Goal: Task Accomplishment & Management: Manage account settings

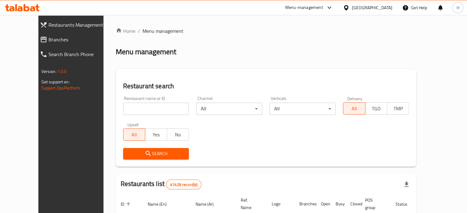
click at [129, 110] on input "search" at bounding box center [156, 109] width 66 height 12
type input "ا"
type input "Hummy yummy"
click at [145, 156] on span "Search" at bounding box center [156, 154] width 56 height 8
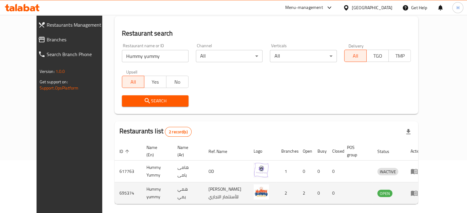
scroll to position [76, 0]
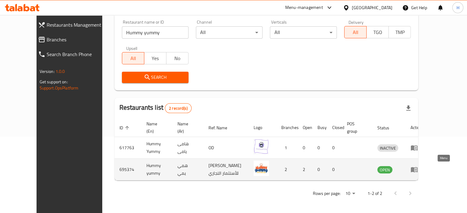
click at [417, 169] on icon "enhanced table" at bounding box center [414, 170] width 7 height 5
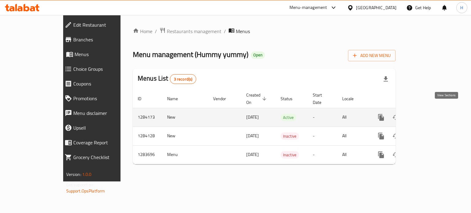
click at [429, 114] on icon "enhanced table" at bounding box center [425, 117] width 7 height 7
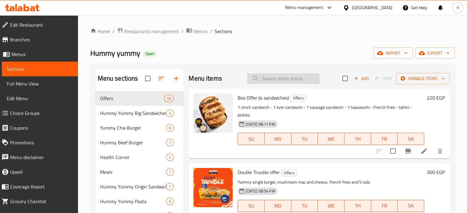
click at [265, 78] on input "search" at bounding box center [283, 78] width 72 height 11
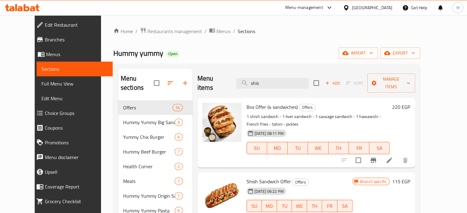
scroll to position [31, 0]
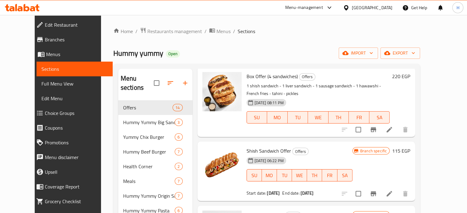
type input "shis"
click at [376, 191] on icon "Branch-specific-item" at bounding box center [373, 193] width 6 height 5
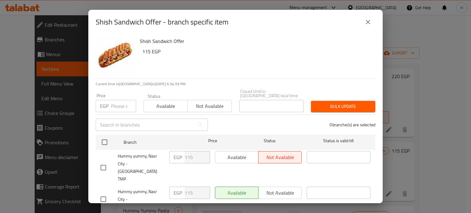
click at [369, 23] on icon "close" at bounding box center [368, 22] width 4 height 4
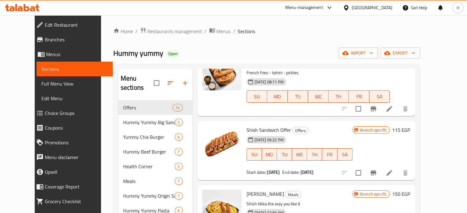
scroll to position [61, 0]
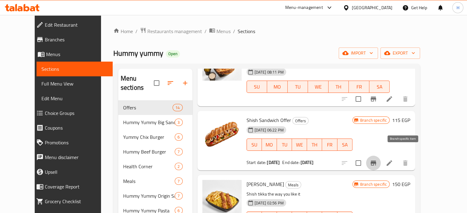
click at [376, 161] on icon "Branch-specific-item" at bounding box center [373, 163] width 6 height 5
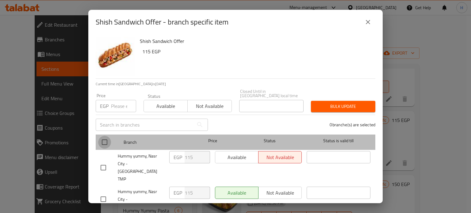
click at [105, 138] on input "checkbox" at bounding box center [104, 142] width 13 height 13
checkbox input "true"
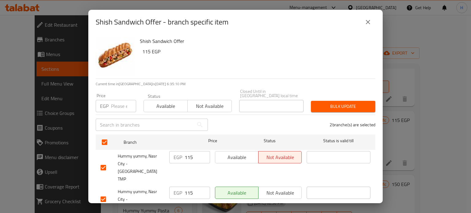
click at [230, 156] on span "Available" at bounding box center [237, 157] width 38 height 9
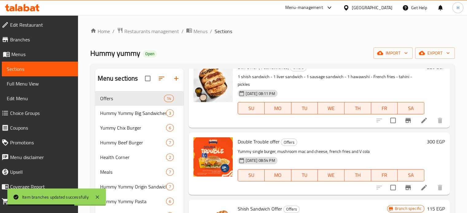
scroll to position [0, 0]
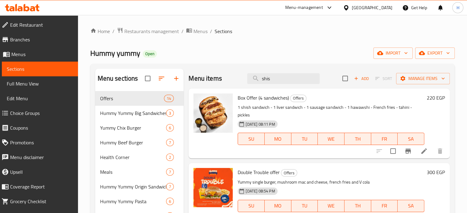
click at [22, 6] on icon at bounding box center [22, 7] width 35 height 7
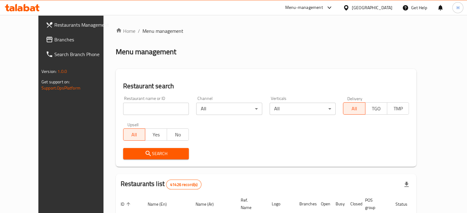
click at [149, 111] on div at bounding box center [233, 106] width 467 height 213
click at [153, 108] on input "search" at bounding box center [156, 109] width 66 height 12
drag, startPoint x: 120, startPoint y: 112, endPoint x: 97, endPoint y: 106, distance: 24.3
click at [123, 110] on input "el yas" at bounding box center [156, 109] width 66 height 12
paste input "659714"
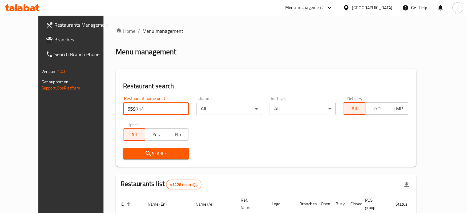
type input "659714"
click button "Search" at bounding box center [156, 153] width 66 height 11
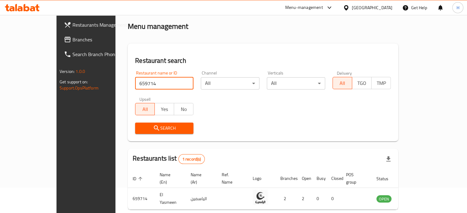
scroll to position [48, 0]
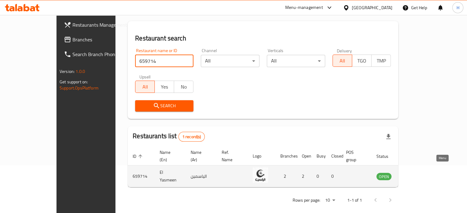
click at [420, 173] on link "enhanced table" at bounding box center [413, 176] width 11 height 7
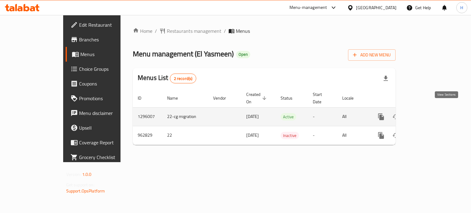
click at [429, 113] on icon "enhanced table" at bounding box center [425, 116] width 7 height 7
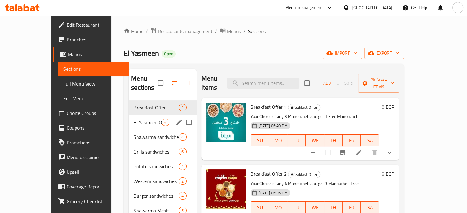
click at [133, 119] on span "El Yasmeen Offers" at bounding box center [147, 122] width 28 height 7
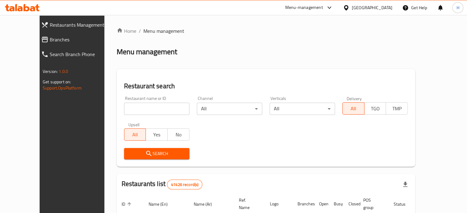
click at [124, 111] on input "search" at bounding box center [156, 109] width 65 height 12
paste input "659714"
type input "659714"
click button "Search" at bounding box center [156, 153] width 65 height 11
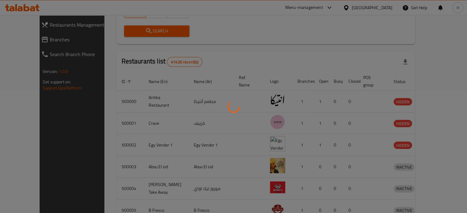
scroll to position [48, 0]
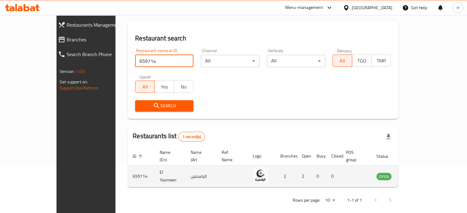
click at [415, 174] on icon "enhanced table" at bounding box center [412, 176] width 7 height 5
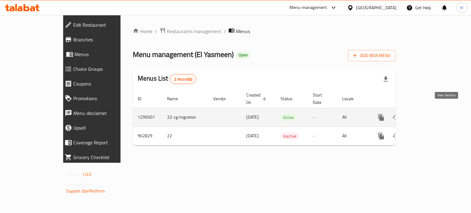
click at [433, 110] on link "enhanced table" at bounding box center [425, 117] width 15 height 15
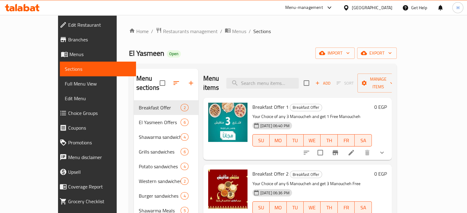
click at [68, 111] on span "Choice Groups" at bounding box center [99, 113] width 63 height 7
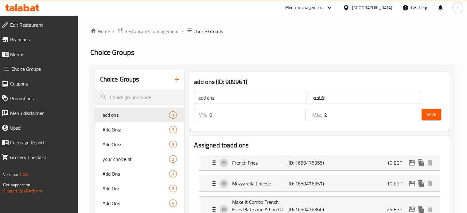
click at [175, 82] on icon "button" at bounding box center [176, 79] width 7 height 7
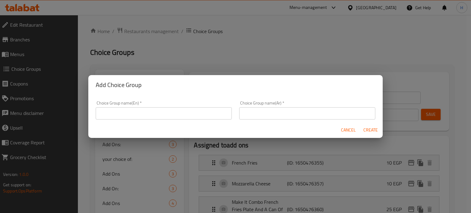
click at [174, 115] on input "text" at bounding box center [164, 113] width 136 height 12
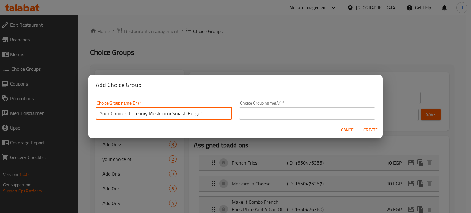
click at [142, 113] on input "Your Choice Of Creamy Mushroom Smash Burger :" at bounding box center [164, 113] width 136 height 12
click at [144, 114] on input "Your Choice Of Mushroom Smash Burger :" at bounding box center [164, 113] width 136 height 12
drag, startPoint x: 171, startPoint y: 113, endPoint x: 198, endPoint y: 115, distance: 26.8
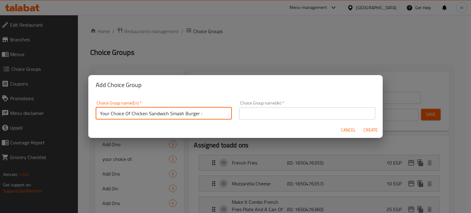
click at [198, 115] on input "Your Choice Of Chicken Sandwich Smash Burger :" at bounding box center [164, 113] width 136 height 12
type input "Your Choice Of Chicken Sandwich :"
click at [255, 114] on input "text" at bounding box center [307, 113] width 136 height 12
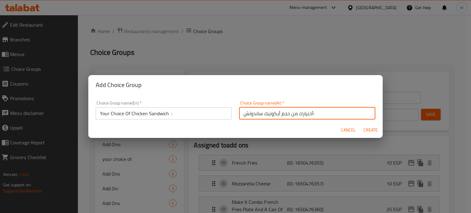
drag, startPoint x: 288, startPoint y: 113, endPoint x: 242, endPoint y: 114, distance: 45.7
click at [242, 114] on input "أختيارك من حجم أيكونيك ساندوتش:" at bounding box center [307, 113] width 136 height 12
type input "أختيارك من ساندوتش الدجاج:"
click at [369, 130] on span "Create" at bounding box center [370, 130] width 15 height 8
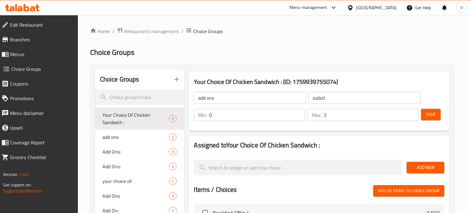
type input "Your Choice Of Chicken Sandwich :"
type input "أختيارك من ساندوتش الدجاج:"
type input "0"
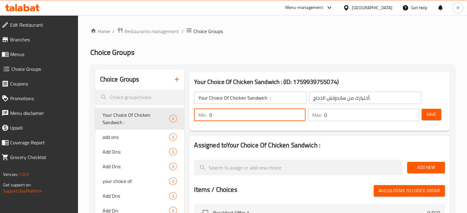
drag, startPoint x: 226, startPoint y: 114, endPoint x: 204, endPoint y: 112, distance: 22.2
click at [204, 112] on div "Min: 0 ​" at bounding box center [249, 115] width 111 height 12
type input "1"
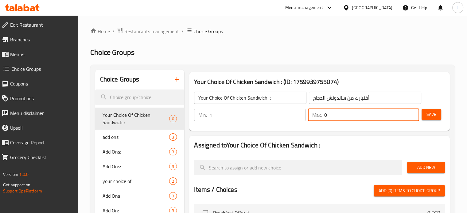
drag, startPoint x: 333, startPoint y: 116, endPoint x: 320, endPoint y: 114, distance: 12.3
click at [320, 114] on div "Max: 0 ​" at bounding box center [363, 115] width 111 height 12
type input "1"
click at [421, 166] on span "Add New" at bounding box center [426, 168] width 28 height 8
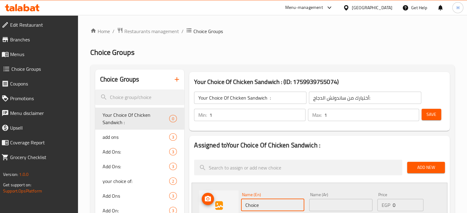
drag, startPoint x: 272, startPoint y: 202, endPoint x: 228, endPoint y: 203, distance: 43.3
click at [228, 203] on div "Name (En) Choice Name (En) Name (Ar) Name (Ar) Price EGP 0 Price Status" at bounding box center [319, 210] width 256 height 55
click at [339, 205] on input "text" at bounding box center [340, 205] width 63 height 12
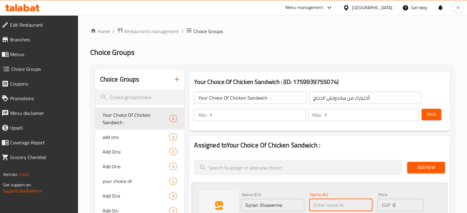
click at [276, 207] on input "Syrian Shawerma" at bounding box center [272, 205] width 63 height 12
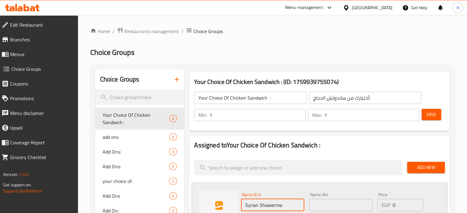
click at [249, 206] on input "Syrian Shawerma" at bounding box center [272, 205] width 63 height 12
click at [264, 207] on input "Syrian Shawerma" at bounding box center [272, 205] width 63 height 12
type input "Syrian Shawarma"
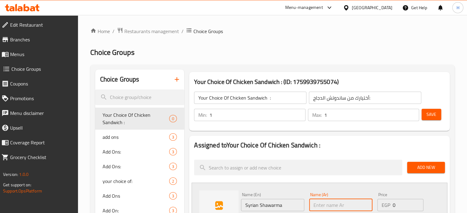
click at [334, 206] on input "text" at bounding box center [340, 205] width 63 height 12
type input "شاورما سورى"
click at [245, 205] on input "Syrian Shawarma" at bounding box center [272, 205] width 63 height 12
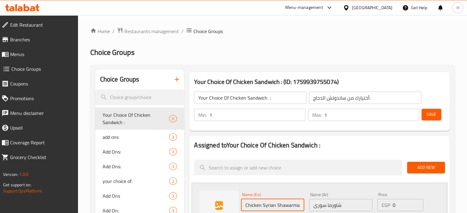
type input "Chicken Syrian Shawarma"
click at [325, 205] on input "شاورما سورى" at bounding box center [340, 205] width 63 height 12
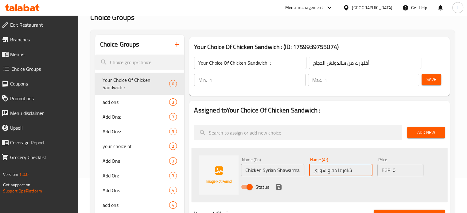
scroll to position [61, 0]
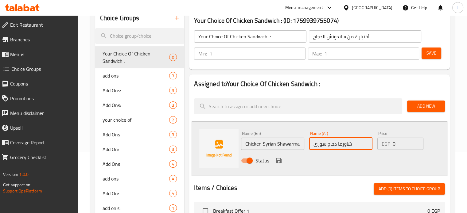
type input "شاورما دجاج سورى"
click at [277, 162] on icon "save" at bounding box center [278, 160] width 7 height 7
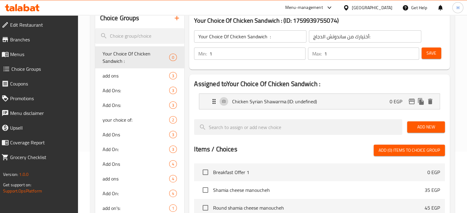
click at [428, 128] on span "Add New" at bounding box center [426, 127] width 28 height 8
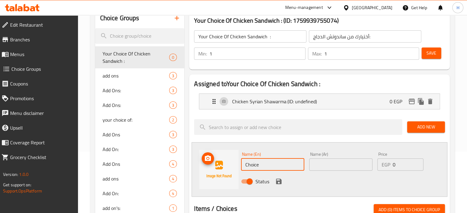
drag, startPoint x: 265, startPoint y: 164, endPoint x: 226, endPoint y: 165, distance: 38.7
click at [226, 165] on div "Name (En) Choice Name (En) Name (Ar) Name (Ar) Price EGP 0 Price Status" at bounding box center [319, 169] width 256 height 55
type input "}"
type input "Chicken Shish Sandwich"
click at [321, 164] on input "text" at bounding box center [340, 165] width 63 height 12
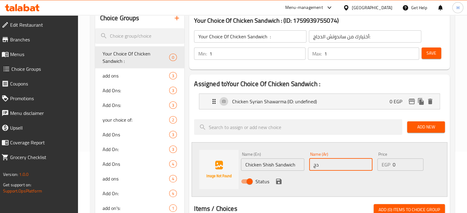
type input "د"
type input "ساندوتش شيش دجاج"
click at [281, 181] on icon "save" at bounding box center [278, 181] width 7 height 7
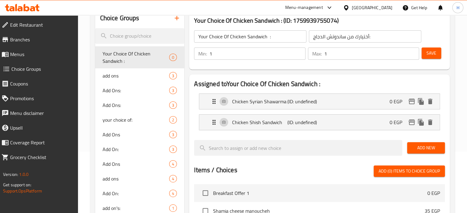
click at [428, 55] on span "Save" at bounding box center [431, 53] width 10 height 8
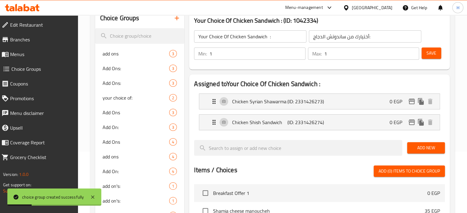
click at [27, 56] on span "Menus" at bounding box center [41, 54] width 63 height 7
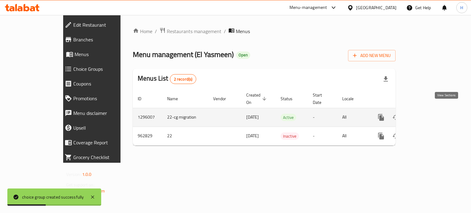
click at [428, 115] on icon "enhanced table" at bounding box center [426, 118] width 6 height 6
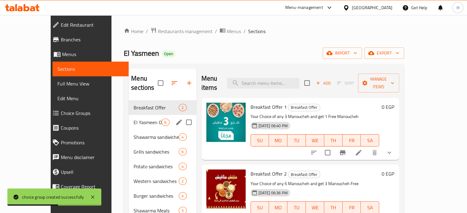
click at [133, 119] on span "El Yasmeen Offers" at bounding box center [147, 122] width 28 height 7
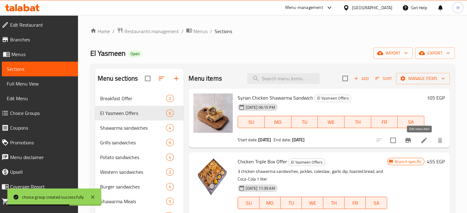
click at [420, 139] on icon at bounding box center [423, 140] width 7 height 7
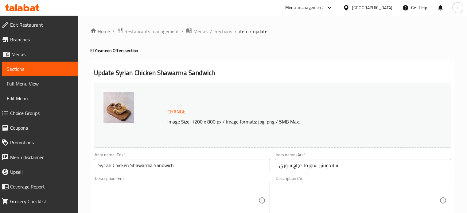
click at [105, 164] on input "Syrian Chicken Shawarma Sandwich" at bounding box center [182, 165] width 176 height 12
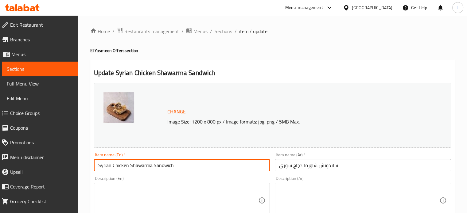
click at [105, 164] on input "Syrian Chicken Shawarma Sandwich" at bounding box center [182, 165] width 176 height 12
click at [128, 165] on input "Chicken Shawarma Sandwich" at bounding box center [182, 165] width 176 height 12
click at [158, 168] on input "Chicken Sandwich" at bounding box center [182, 165] width 176 height 12
type input "Chicken Sandwich Offer"
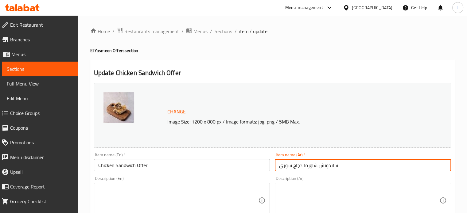
click at [307, 165] on input "ساندوتش شاورما دجاج سورى" at bounding box center [363, 165] width 176 height 12
click at [287, 167] on input "ساندوتش دجاج سورى" at bounding box center [363, 165] width 176 height 12
click at [276, 163] on input "ساندوتش دجاج" at bounding box center [363, 165] width 176 height 12
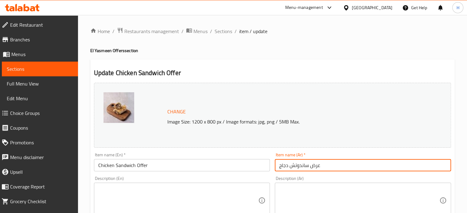
click at [287, 165] on input "عرض ساندوتش دجاج" at bounding box center [363, 165] width 176 height 12
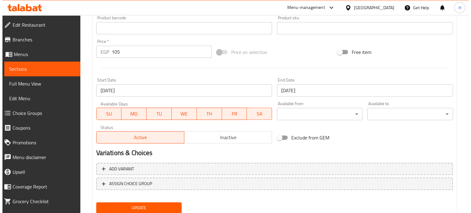
scroll to position [229, 0]
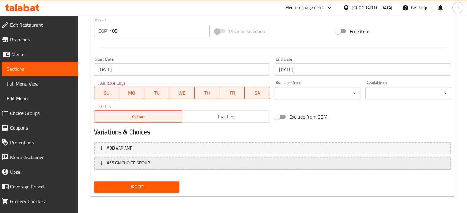
type input "عرض ساندوتش الدجاج"
click at [130, 165] on span "ASSIGN CHOICE GROUP" at bounding box center [128, 163] width 43 height 8
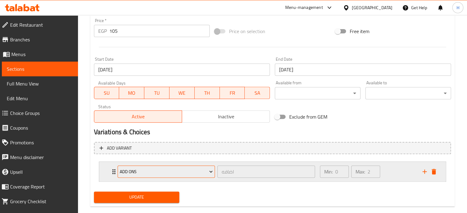
click at [134, 169] on span "add ons" at bounding box center [166, 172] width 93 height 8
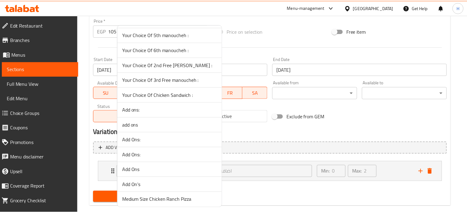
scroll to position [225, 0]
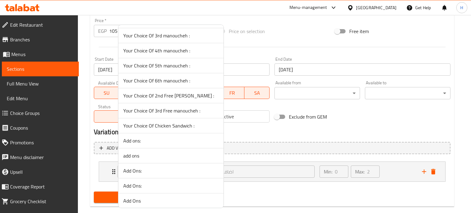
click at [151, 125] on span "Your Choice Of Chicken Sandwich :" at bounding box center [170, 125] width 95 height 7
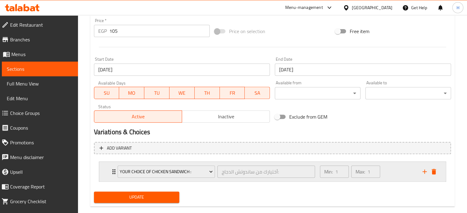
click at [101, 172] on div "Your Choice Of Chicken Sandwich : أختيارك من ساندوتش الدجاج: ​ Min: 1 ​ Max: 1 ​" at bounding box center [272, 172] width 346 height 20
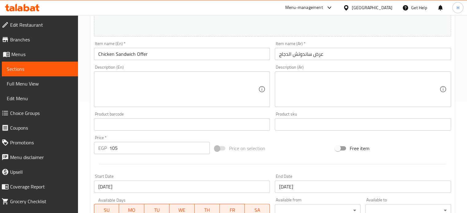
scroll to position [44, 0]
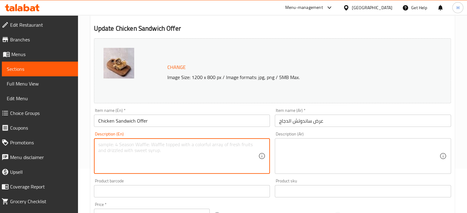
click at [186, 149] on textarea at bounding box center [178, 156] width 160 height 29
type textarea "ف"
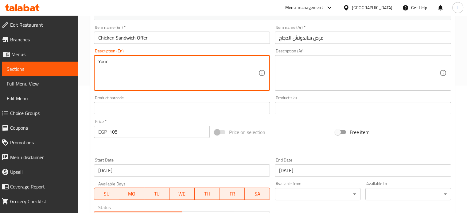
scroll to position [106, 0]
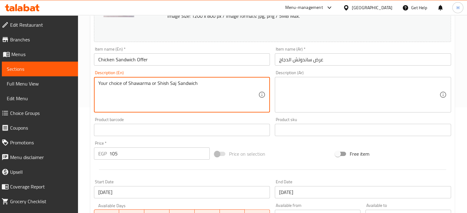
type textarea "Your choice of Shawarma or Shish Saj Sandwich"
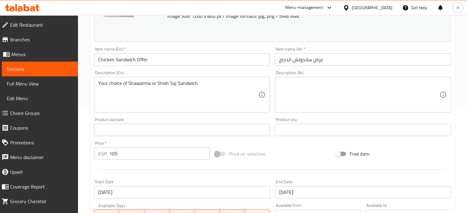
click at [276, 83] on div "Description (Ar)" at bounding box center [363, 95] width 176 height 36
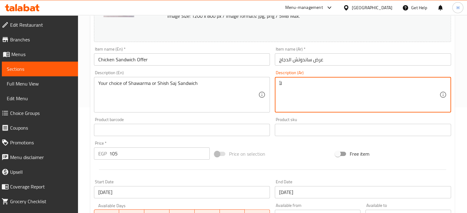
type textarea "ل"
type textarea "أختيارك من ساندوتش صاج شاورما دجاج أو شيش"
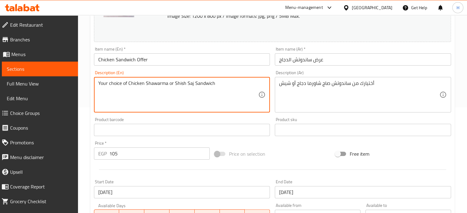
type textarea "Your choice of Chicken Shawarma or Shish Saj Sandwich"
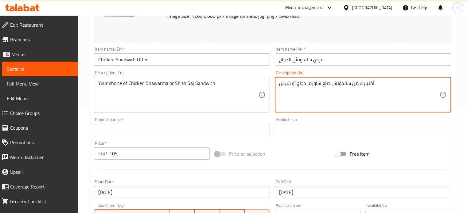
click at [301, 83] on textarea "أختيارك من ساندوتش صاج شاورما دجاج أو شيش" at bounding box center [359, 94] width 160 height 29
click at [318, 83] on textarea "أختيارك من ساندوتش صاج شاورما أو شيش" at bounding box center [359, 94] width 160 height 29
paste textarea "جاج"
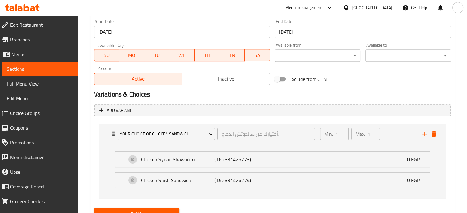
scroll to position [293, 0]
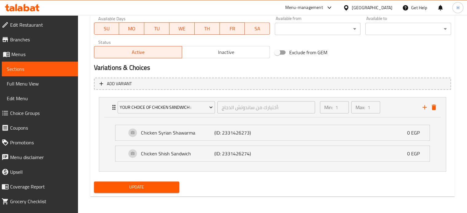
type textarea "أختيارك من ساندوتش دجاج صاج شاورما أو شيش"
click at [136, 187] on span "Update" at bounding box center [137, 188] width 76 height 8
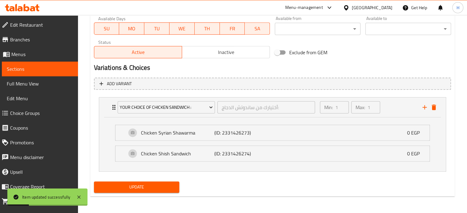
click at [30, 113] on span "Choice Groups" at bounding box center [41, 113] width 63 height 7
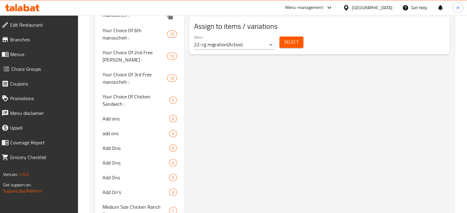
scroll to position [399, 0]
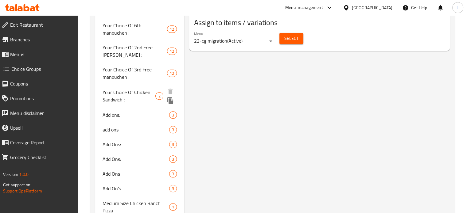
click at [125, 99] on span "Your Choice Of Chicken Sandwich :" at bounding box center [128, 96] width 53 height 15
type input "Your Choice Of Chicken Sandwich :"
type input "أختيارك من ساندوتش الدجاج:"
type input "1"
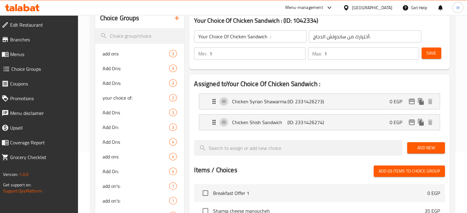
scroll to position [0, 0]
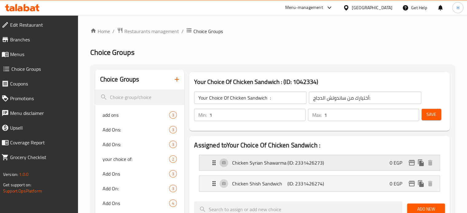
click at [250, 160] on p "Chicken Syrian Shawarma" at bounding box center [259, 162] width 55 height 7
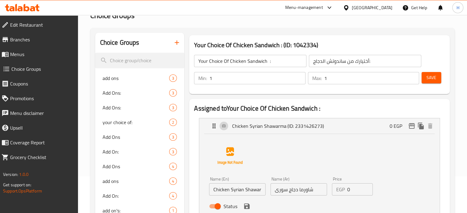
scroll to position [61, 0]
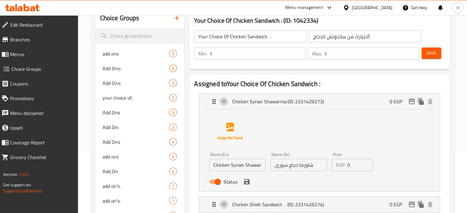
click at [236, 165] on input "Chicken Syrian Shawarma" at bounding box center [237, 165] width 56 height 12
type input "Chicken Saj Shawarma"
click at [282, 164] on input "شاورما دجاج سورى" at bounding box center [298, 165] width 56 height 12
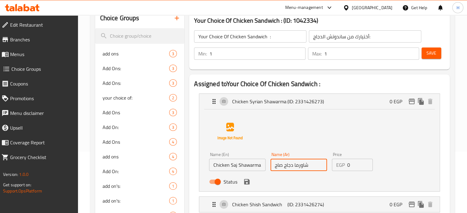
click at [280, 166] on input "شاورما دجاج صاج" at bounding box center [298, 165] width 56 height 12
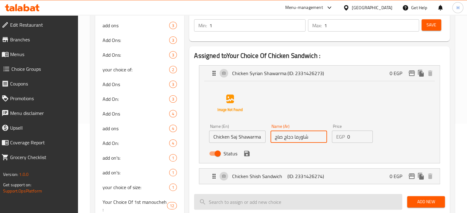
scroll to position [123, 0]
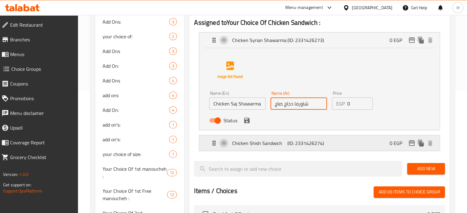
click at [263, 147] on p "Chicken Shish Sandwich" at bounding box center [259, 143] width 55 height 7
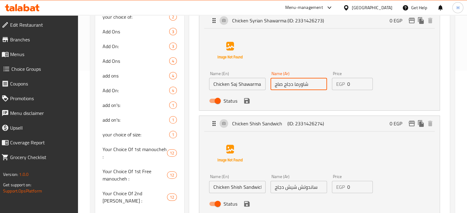
scroll to position [153, 0]
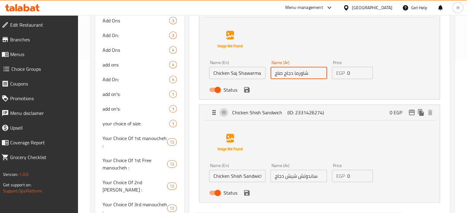
type input "شاورما دجاج صاج"
click at [296, 175] on input "ساندوتش شيش دجاج" at bounding box center [298, 176] width 56 height 12
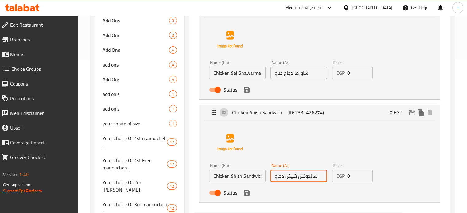
paste input "اج"
type input "ساندوتش صاج شيش دجاج"
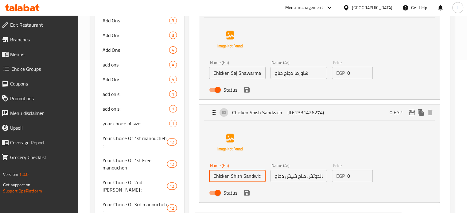
click at [250, 175] on input "Chicken Shish Sandwich" at bounding box center [237, 176] width 56 height 12
click at [244, 175] on input "Chicken Shish Sandwich" at bounding box center [237, 176] width 56 height 12
paste input "صاج"
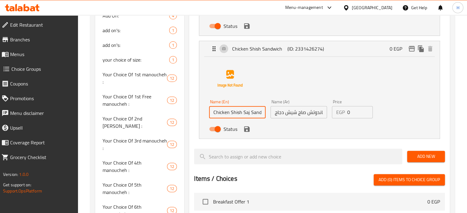
scroll to position [184, 0]
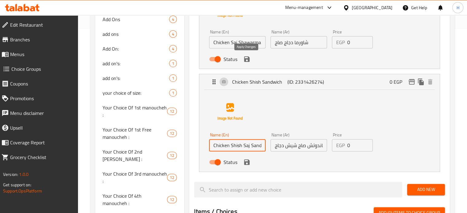
click at [248, 61] on icon "save" at bounding box center [247, 59] width 6 height 6
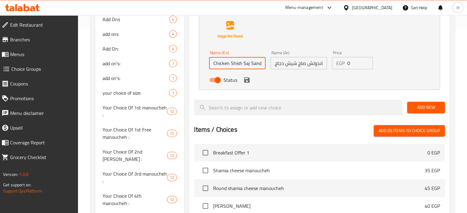
click at [247, 84] on div "Status" at bounding box center [299, 80] width 184 height 17
click at [249, 81] on icon "save" at bounding box center [247, 80] width 6 height 6
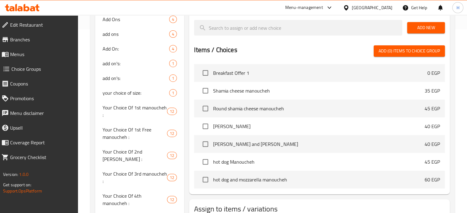
type input "Chicken Shish Saj Sandwich"
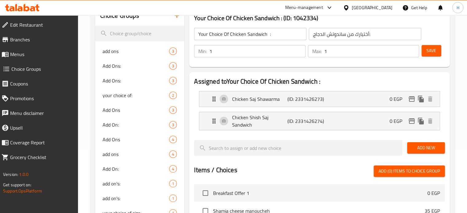
scroll to position [61, 0]
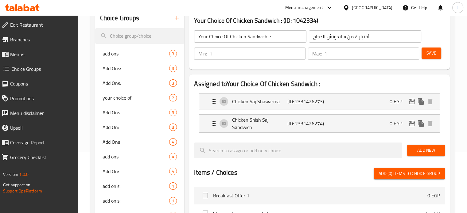
click at [434, 53] on span "Save" at bounding box center [431, 53] width 10 height 8
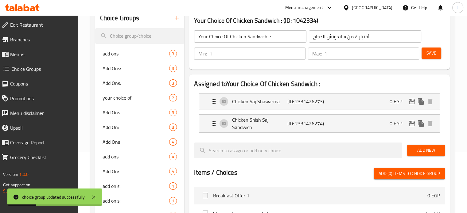
click at [26, 55] on span "Menus" at bounding box center [41, 54] width 63 height 7
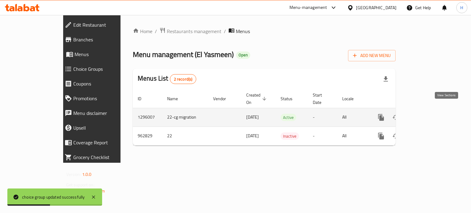
click at [429, 114] on icon "enhanced table" at bounding box center [425, 117] width 7 height 7
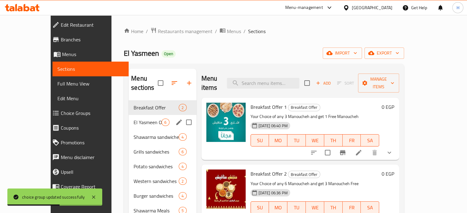
click at [133, 119] on span "El Yasmeen Offers" at bounding box center [147, 122] width 28 height 7
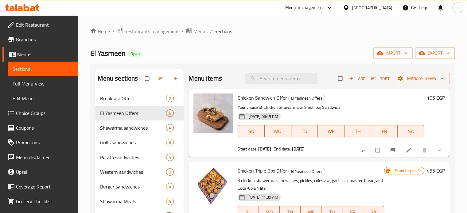
click at [18, 6] on icon at bounding box center [22, 7] width 35 height 7
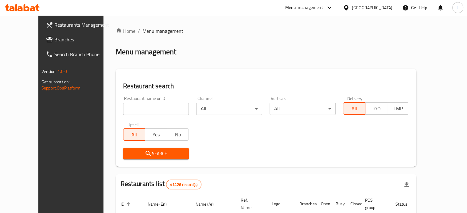
click at [131, 112] on input "search" at bounding box center [156, 109] width 66 height 12
type input "Hummy yummy"
click at [145, 152] on span "Search" at bounding box center [156, 154] width 56 height 8
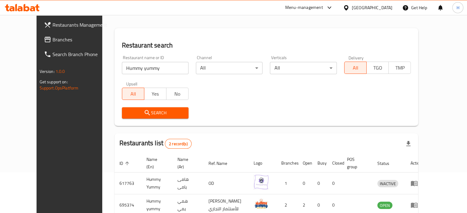
scroll to position [74, 0]
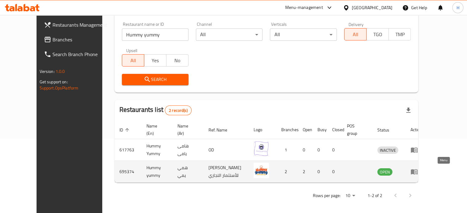
click at [417, 170] on icon "enhanced table" at bounding box center [414, 172] width 7 height 5
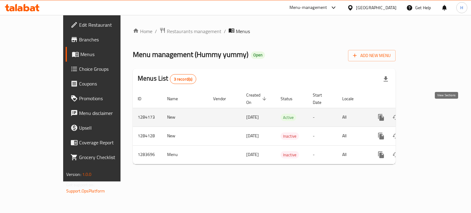
click at [428, 115] on icon "enhanced table" at bounding box center [426, 118] width 6 height 6
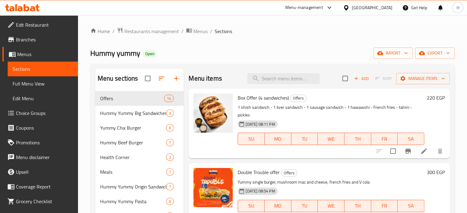
click at [21, 5] on icon at bounding box center [22, 7] width 35 height 7
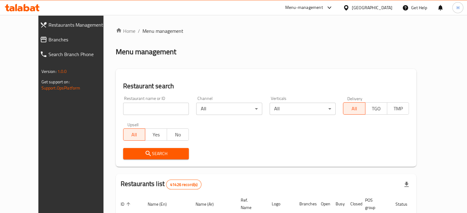
click at [143, 110] on input "search" at bounding box center [156, 109] width 66 height 12
paste input "659714"
type input "659714"
click button "Search" at bounding box center [156, 153] width 66 height 11
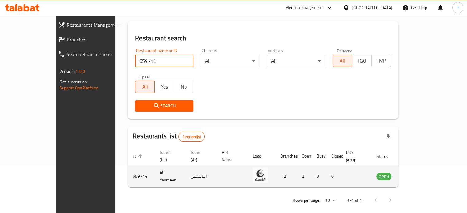
scroll to position [48, 0]
click at [415, 174] on icon "enhanced table" at bounding box center [412, 176] width 7 height 5
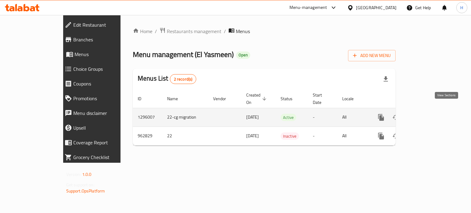
click at [433, 112] on link "enhanced table" at bounding box center [425, 117] width 15 height 15
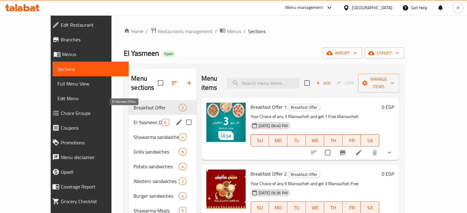
click at [138, 119] on span "El Yasmeen Offers" at bounding box center [147, 122] width 28 height 7
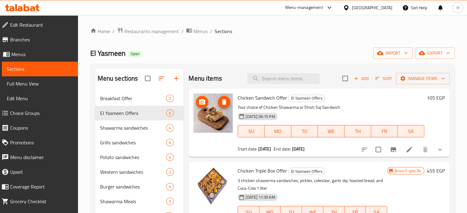
click at [200, 102] on icon "upload picture" at bounding box center [202, 102] width 6 height 6
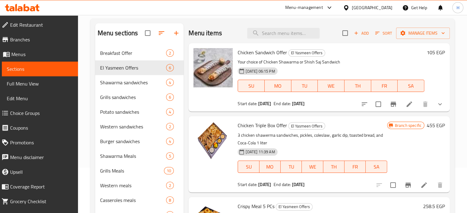
scroll to position [31, 0]
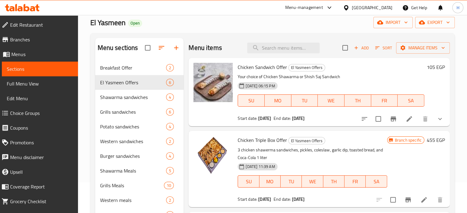
click at [25, 10] on icon at bounding box center [27, 7] width 6 height 7
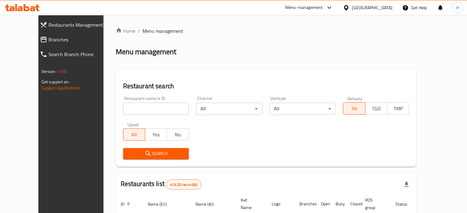
scroll to position [31, 0]
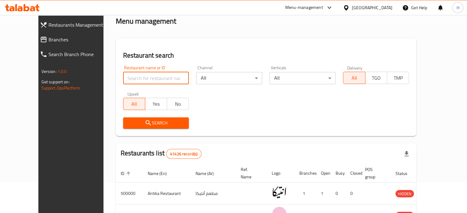
drag, startPoint x: 135, startPoint y: 75, endPoint x: 138, endPoint y: 74, distance: 3.7
click at [135, 75] on input "search" at bounding box center [156, 78] width 66 height 12
type input "Hummy yummy"
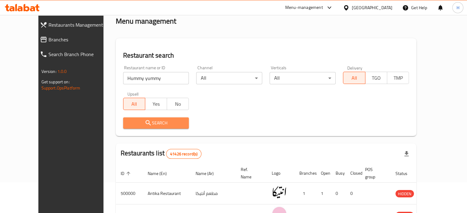
click at [151, 126] on span "Search" at bounding box center [156, 123] width 56 height 8
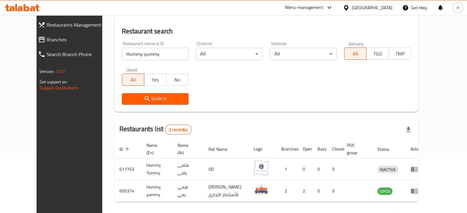
scroll to position [76, 0]
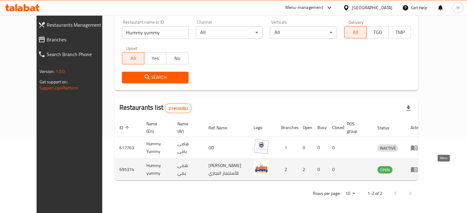
click at [418, 171] on icon "enhanced table" at bounding box center [413, 169] width 7 height 7
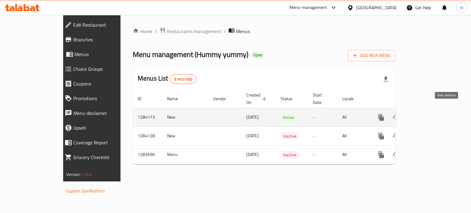
click at [428, 115] on icon "enhanced table" at bounding box center [426, 118] width 6 height 6
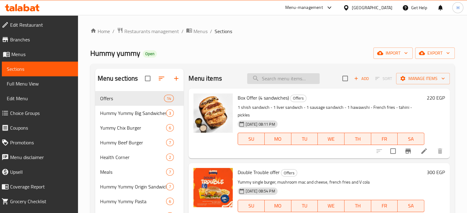
click at [270, 76] on input "search" at bounding box center [283, 78] width 72 height 11
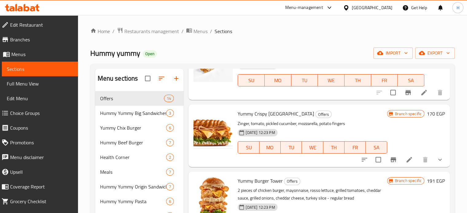
scroll to position [61, 0]
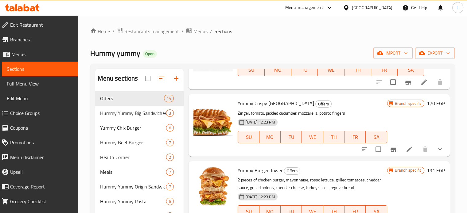
type input "turk"
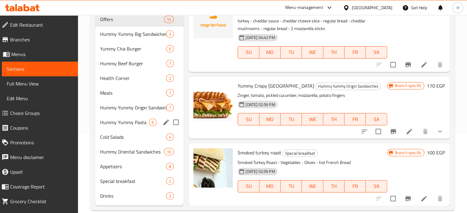
scroll to position [89, 0]
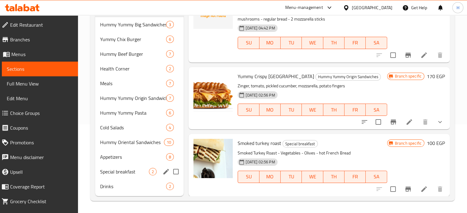
click at [124, 173] on span "Special breakfast" at bounding box center [124, 171] width 49 height 7
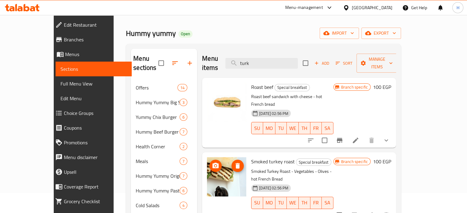
scroll to position [31, 0]
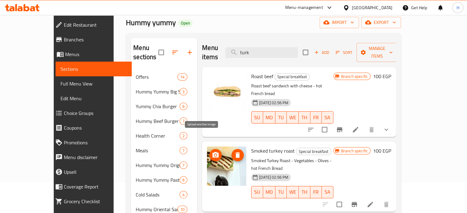
click at [214, 154] on circle "upload picture" at bounding box center [215, 155] width 2 height 2
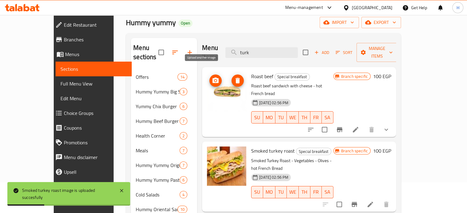
click at [212, 77] on icon "upload picture" at bounding box center [215, 80] width 7 height 7
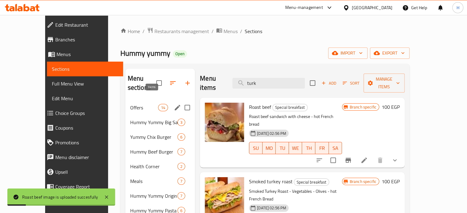
scroll to position [0, 0]
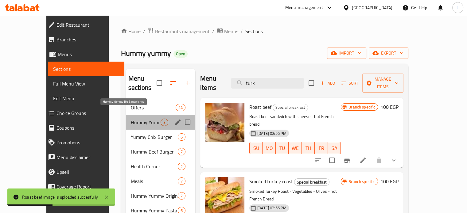
click at [131, 119] on span "Hummy Yummy Big Sandwiches" at bounding box center [146, 122] width 30 height 7
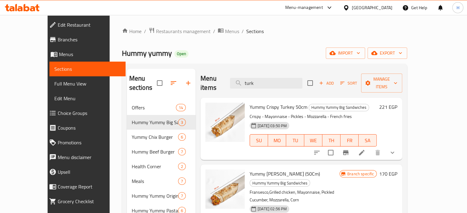
click at [29, 8] on icon at bounding box center [27, 7] width 6 height 7
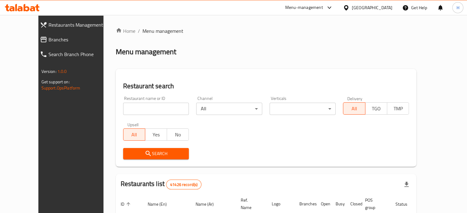
click at [124, 111] on input "search" at bounding box center [156, 109] width 66 height 12
paste input "659714"
type input "659714"
click button "Search" at bounding box center [156, 153] width 66 height 11
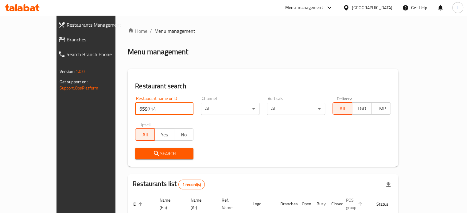
scroll to position [48, 0]
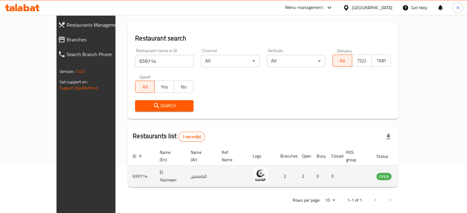
click at [416, 173] on icon "enhanced table" at bounding box center [411, 176] width 7 height 7
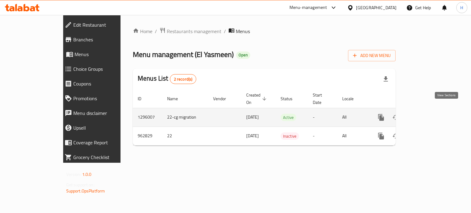
click at [433, 111] on link "enhanced table" at bounding box center [425, 117] width 15 height 15
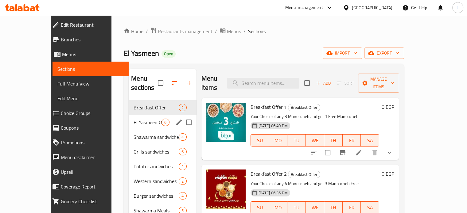
click at [133, 119] on span "El Yasmeen Offers" at bounding box center [147, 122] width 28 height 7
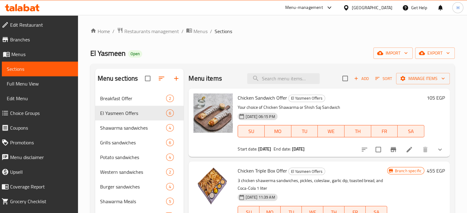
click at [439, 152] on button "show more" at bounding box center [439, 149] width 15 height 15
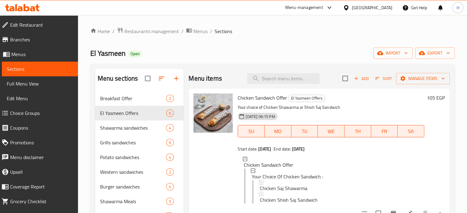
scroll to position [31, 0]
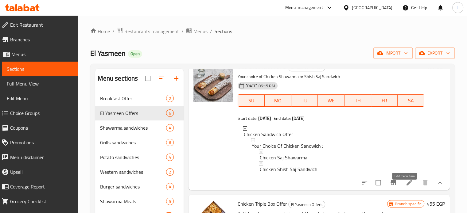
click at [408, 186] on icon at bounding box center [408, 182] width 7 height 7
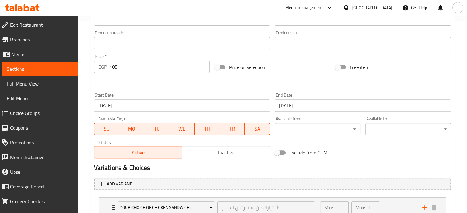
scroll to position [239, 0]
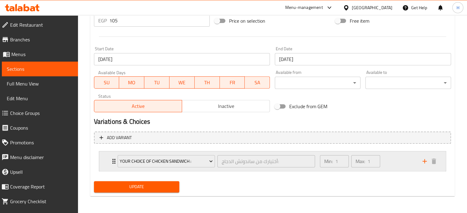
click at [106, 162] on div "Your Choice Of Chicken Sandwich : أختيارك من ساندوتش الدجاج: ​ Min: 1 ​ Max: 1 ​" at bounding box center [272, 162] width 346 height 20
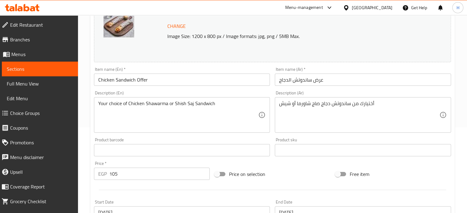
scroll to position [147, 0]
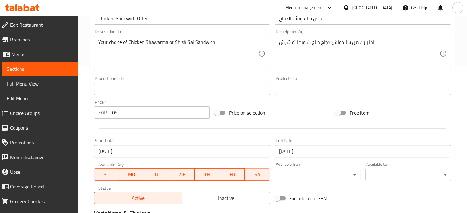
click at [27, 51] on span "Menus" at bounding box center [42, 54] width 62 height 7
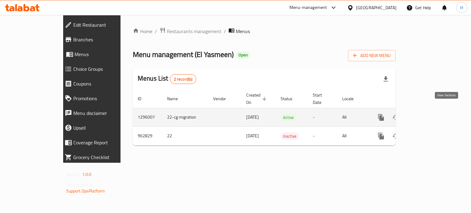
click at [429, 114] on icon "enhanced table" at bounding box center [425, 117] width 7 height 7
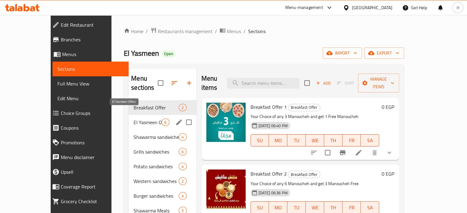
click at [133, 119] on span "El Yasmeen Offers" at bounding box center [147, 122] width 28 height 7
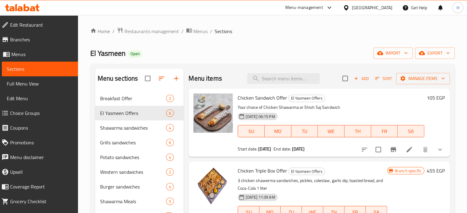
click at [428, 97] on h6 "105 EGP" at bounding box center [436, 98] width 18 height 9
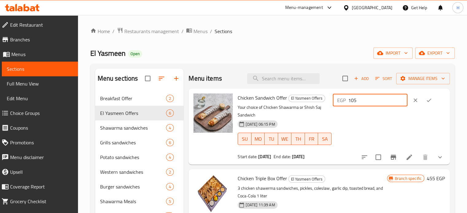
drag, startPoint x: 376, startPoint y: 102, endPoint x: 355, endPoint y: 101, distance: 20.9
click at [355, 101] on div "EGP 105 ​" at bounding box center [370, 100] width 75 height 12
type input "110"
click at [427, 100] on icon "ok" at bounding box center [429, 100] width 6 height 6
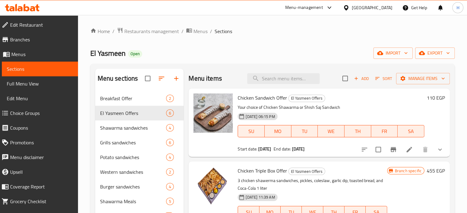
click at [24, 5] on icon at bounding box center [27, 7] width 6 height 7
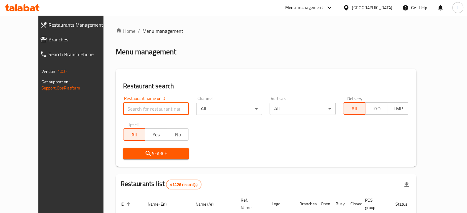
drag, startPoint x: 149, startPoint y: 109, endPoint x: 155, endPoint y: 105, distance: 7.2
click at [149, 109] on input "search" at bounding box center [156, 109] width 66 height 12
type input "ل"
type input "Bosporus"
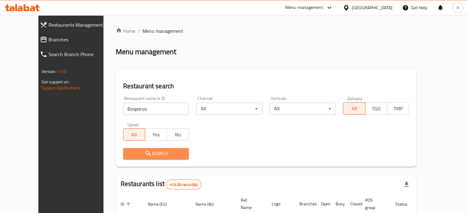
click at [152, 154] on span "Search" at bounding box center [156, 154] width 56 height 8
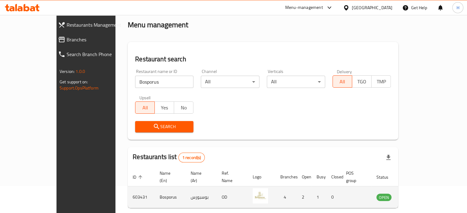
scroll to position [48, 0]
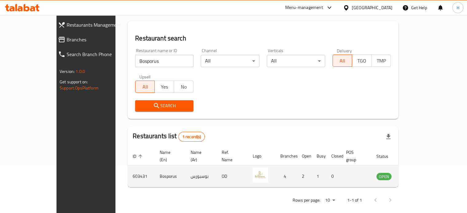
click at [415, 174] on icon "enhanced table" at bounding box center [412, 176] width 7 height 5
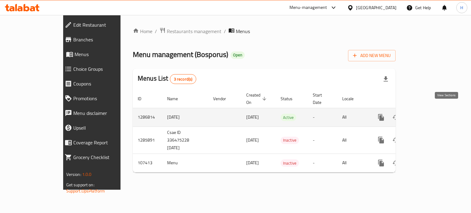
click at [429, 114] on icon "enhanced table" at bounding box center [425, 117] width 7 height 7
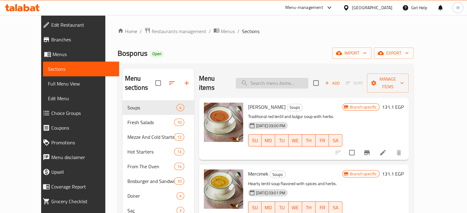
click at [268, 78] on input "search" at bounding box center [272, 83] width 72 height 11
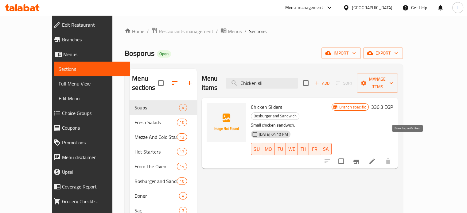
type input "Chicken sli"
click at [359, 159] on icon "Branch-specific-item" at bounding box center [356, 161] width 6 height 5
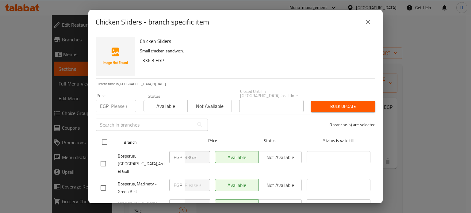
click at [104, 138] on input "checkbox" at bounding box center [104, 142] width 13 height 13
checkbox input "true"
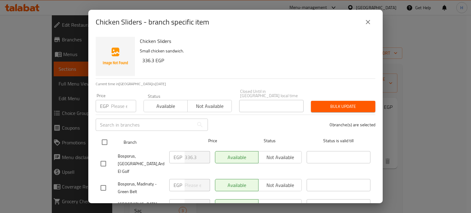
checkbox input "true"
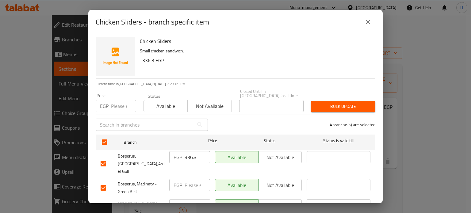
click at [194, 153] on input "336.3" at bounding box center [197, 157] width 25 height 12
drag, startPoint x: 196, startPoint y: 153, endPoint x: 173, endPoint y: 150, distance: 23.2
click at [176, 153] on div "EGP 336.3 ​" at bounding box center [189, 157] width 41 height 12
click at [120, 100] on input "number" at bounding box center [123, 106] width 25 height 12
paste input "336.3"
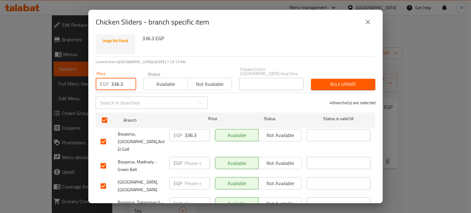
scroll to position [47, 0]
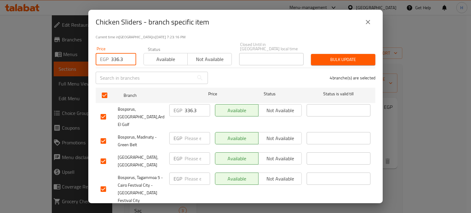
type input "336.3"
click at [338, 56] on span "Bulk update" at bounding box center [343, 60] width 55 height 8
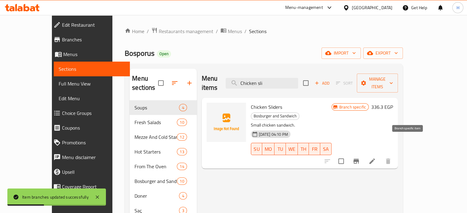
click at [359, 159] on icon "Branch-specific-item" at bounding box center [356, 161] width 6 height 5
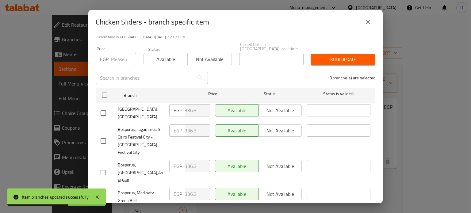
click at [367, 22] on icon "close" at bounding box center [368, 21] width 7 height 7
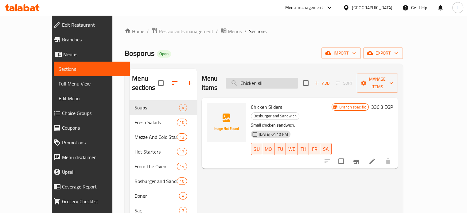
drag, startPoint x: 288, startPoint y: 75, endPoint x: 260, endPoint y: 75, distance: 27.9
click at [260, 78] on input "Chicken sli" at bounding box center [262, 83] width 72 height 11
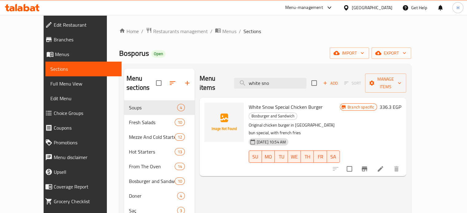
type input "white sno"
click at [368, 165] on icon "Branch-specific-item" at bounding box center [364, 168] width 7 height 7
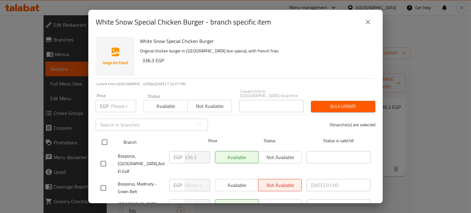
click at [107, 140] on input "checkbox" at bounding box center [104, 142] width 13 height 13
checkbox input "true"
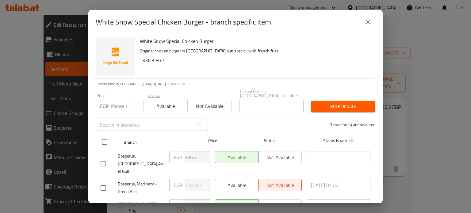
checkbox input "true"
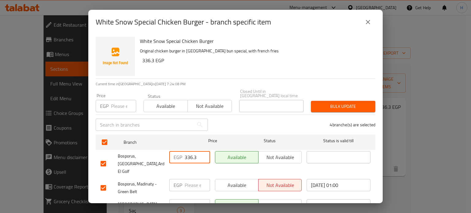
drag, startPoint x: 198, startPoint y: 154, endPoint x: 171, endPoint y: 153, distance: 27.3
click at [171, 153] on div "EGP 336.3 ​" at bounding box center [189, 157] width 41 height 12
click at [114, 104] on input "number" at bounding box center [123, 106] width 25 height 12
paste input "336.3"
type input "336.3"
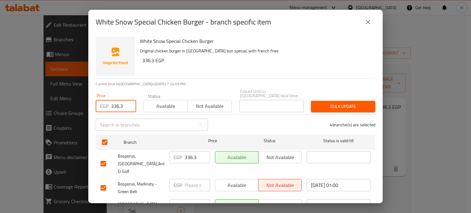
click at [321, 104] on span "Bulk update" at bounding box center [343, 107] width 55 height 8
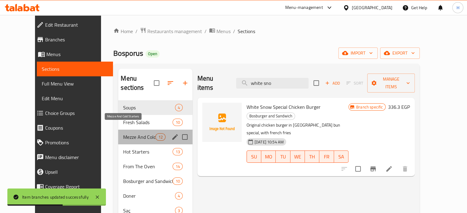
click at [126, 133] on span "Mezze And Cold Starters" at bounding box center [139, 136] width 32 height 7
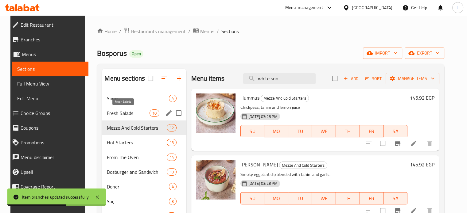
click at [118, 111] on span "Fresh Salads" at bounding box center [128, 113] width 42 height 7
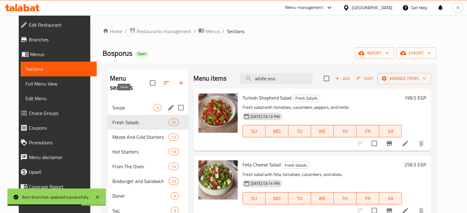
click at [112, 104] on span "Soups" at bounding box center [132, 107] width 41 height 7
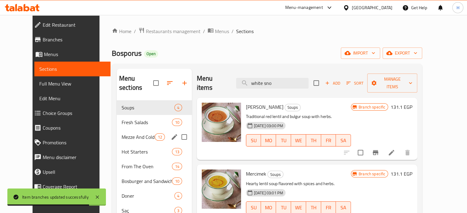
click at [117, 130] on div "Mezze And Cold Starters 12" at bounding box center [154, 137] width 75 height 15
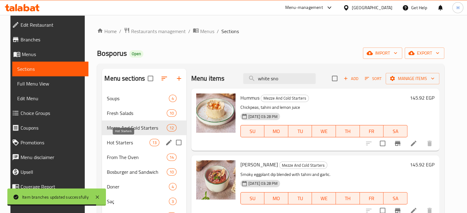
click at [120, 143] on span "Hot Starters" at bounding box center [128, 142] width 42 height 7
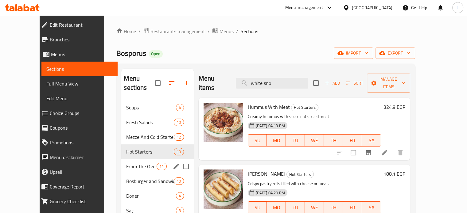
scroll to position [61, 0]
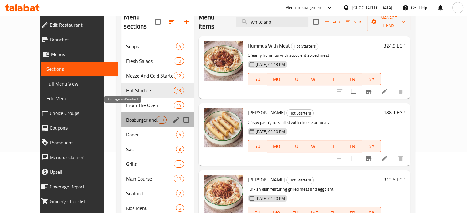
click at [126, 116] on span "Bosburger and Sandwich" at bounding box center [141, 119] width 30 height 7
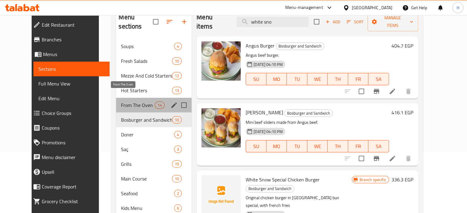
click at [121, 102] on span "From The Oven" at bounding box center [138, 105] width 34 height 7
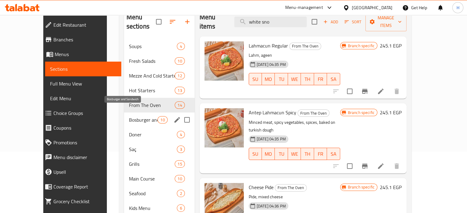
click at [129, 116] on span "Bosburger and Sandwich" at bounding box center [143, 119] width 29 height 7
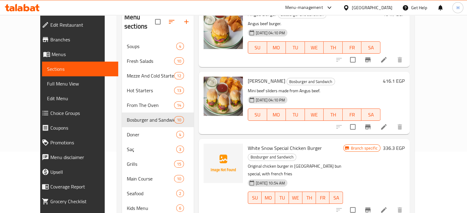
scroll to position [61, 0]
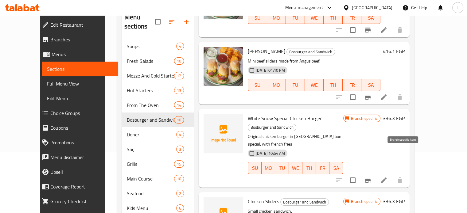
click at [371, 177] on icon "Branch-specific-item" at bounding box center [367, 180] width 7 height 7
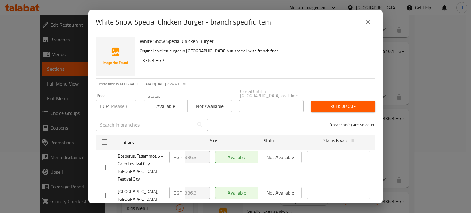
click at [367, 18] on button "close" at bounding box center [368, 22] width 15 height 15
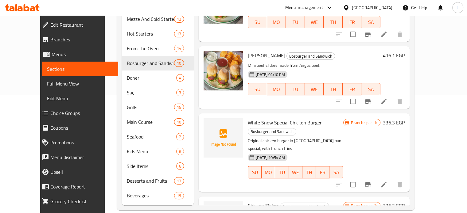
scroll to position [0, 0]
click at [22, 6] on icon at bounding box center [22, 7] width 35 height 7
